Goal: Task Accomplishment & Management: Manage account settings

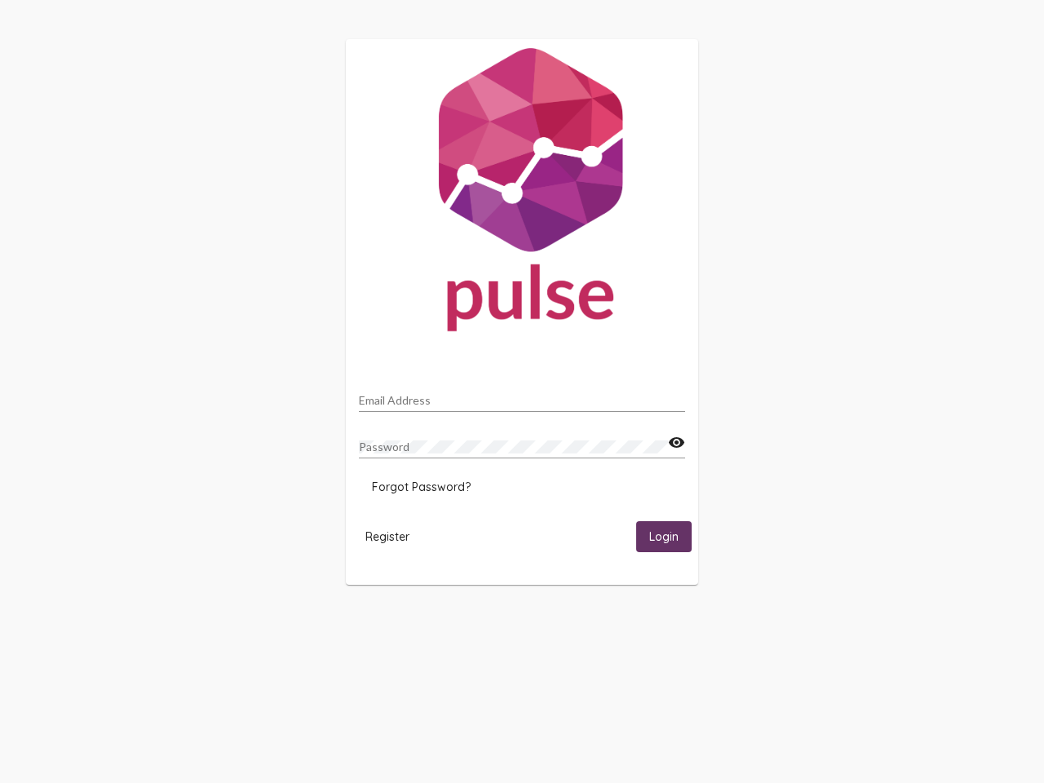
click at [522, 396] on input "Email Address" at bounding box center [522, 400] width 326 height 13
click at [676, 443] on mat-icon "visibility" at bounding box center [676, 443] width 17 height 20
click at [421, 487] on span "Forgot Password?" at bounding box center [421, 487] width 99 height 15
